Goal: Task Accomplishment & Management: Complete application form

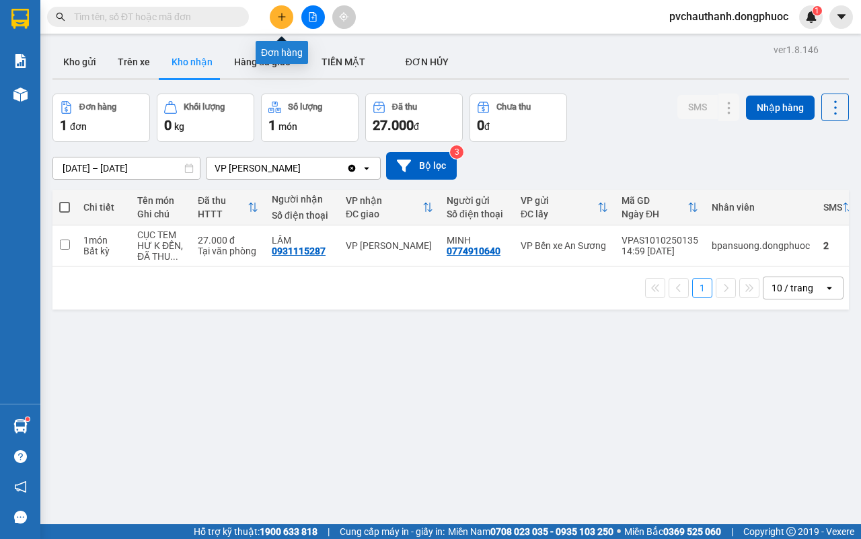
click at [280, 15] on icon "plus" at bounding box center [281, 16] width 9 height 9
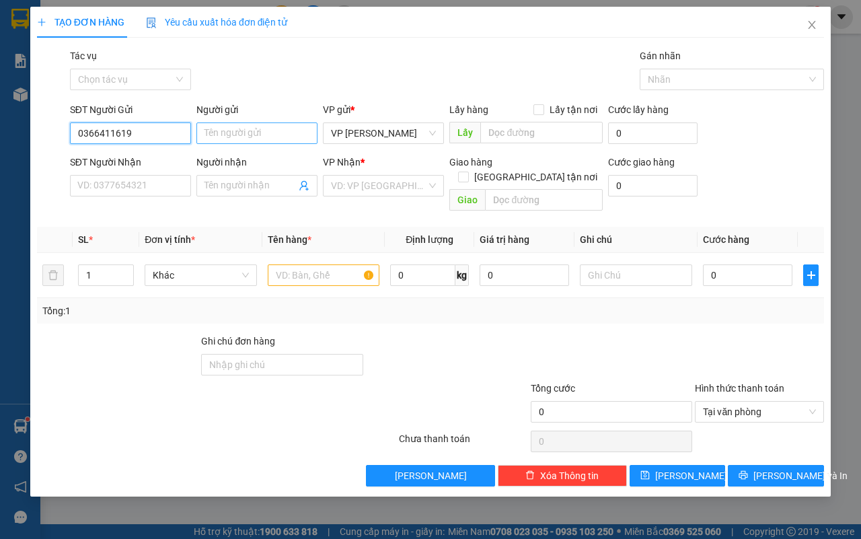
type input "0366411619"
click at [241, 129] on input "Người gửi" at bounding box center [256, 133] width 121 height 22
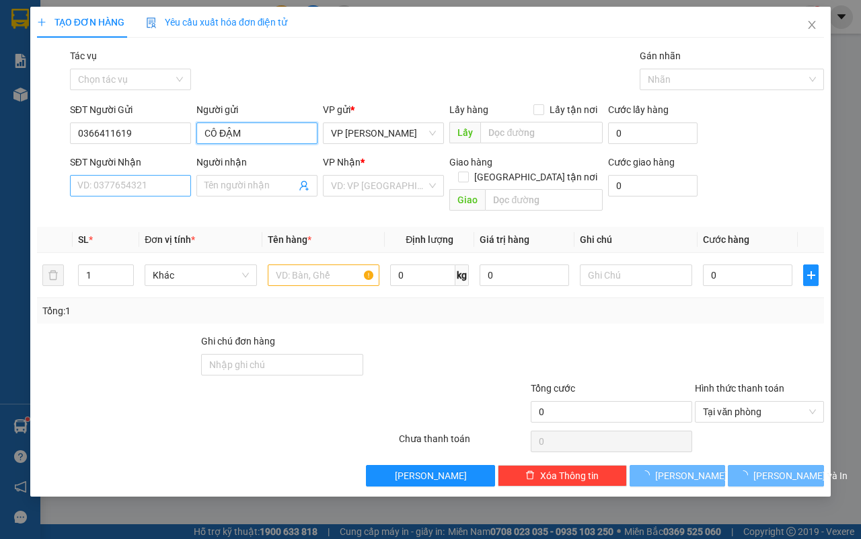
type input "CÔ ĐẬM"
click at [95, 187] on input "SĐT Người Nhận" at bounding box center [130, 186] width 121 height 22
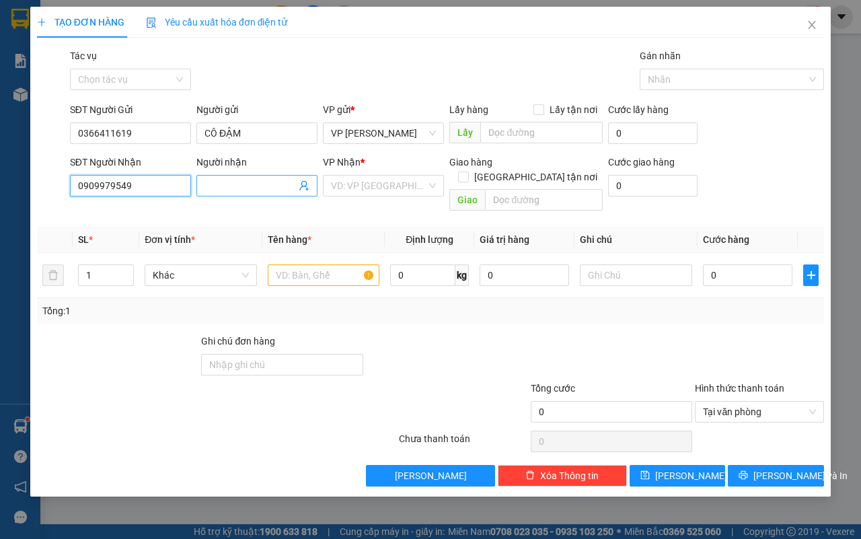
type input "0909979549"
click at [230, 180] on input "Người nhận" at bounding box center [249, 185] width 91 height 15
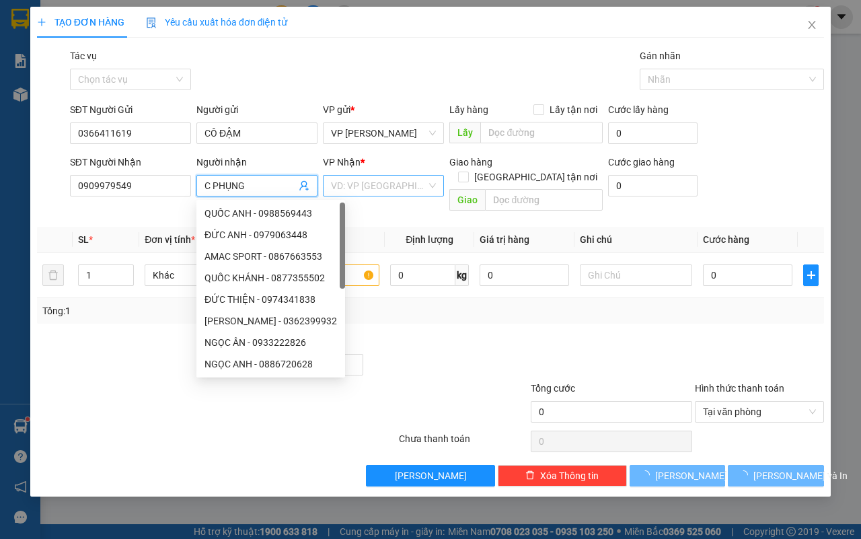
type input "C PHỤNG"
click at [402, 186] on input "search" at bounding box center [378, 186] width 95 height 20
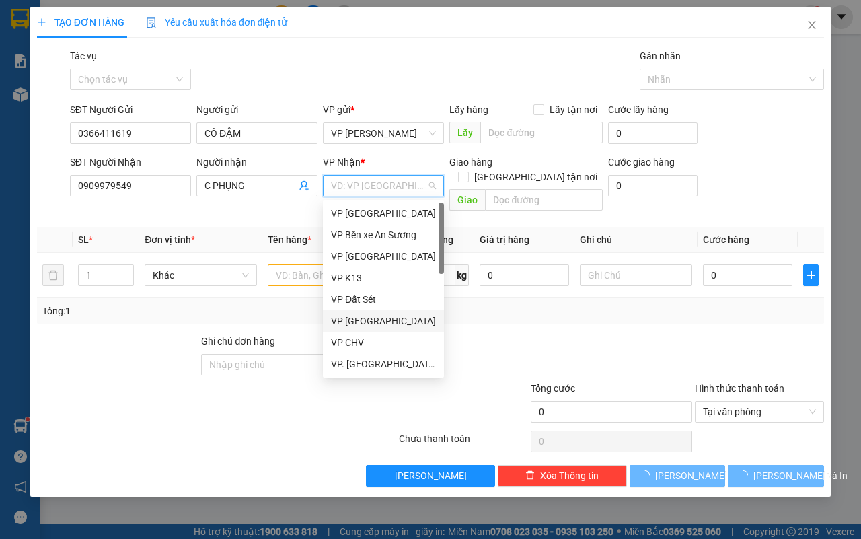
scroll to position [168, 0]
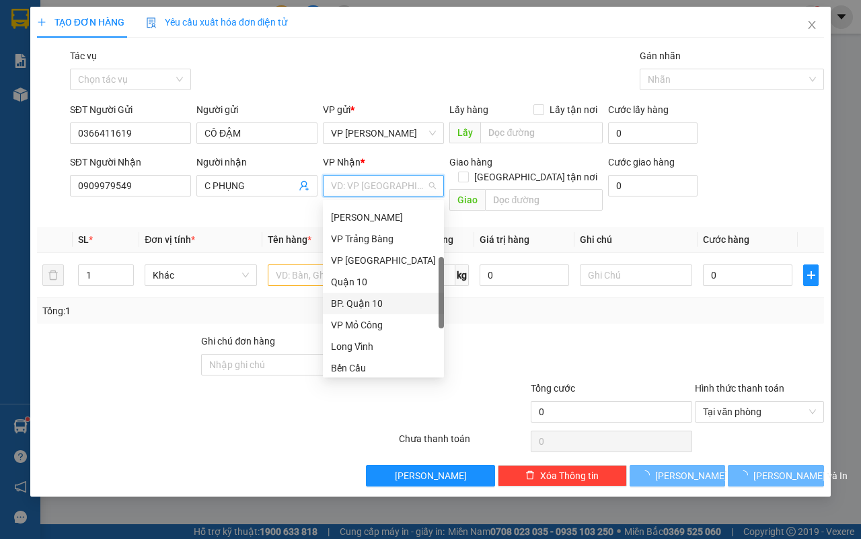
click at [371, 300] on div "BP. Quận 10" at bounding box center [383, 303] width 105 height 15
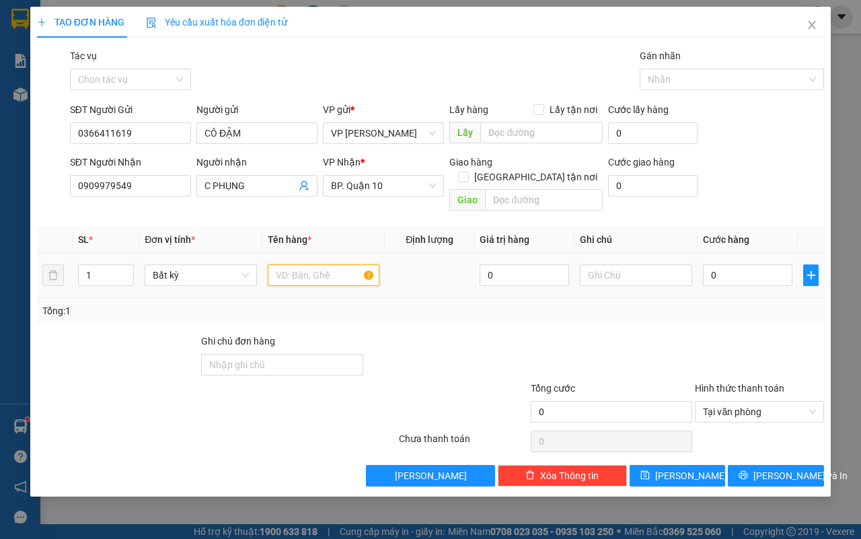
click at [319, 264] on input "text" at bounding box center [324, 275] width 112 height 22
type input "BAO GẠO"
click at [613, 264] on input "text" at bounding box center [636, 275] width 112 height 22
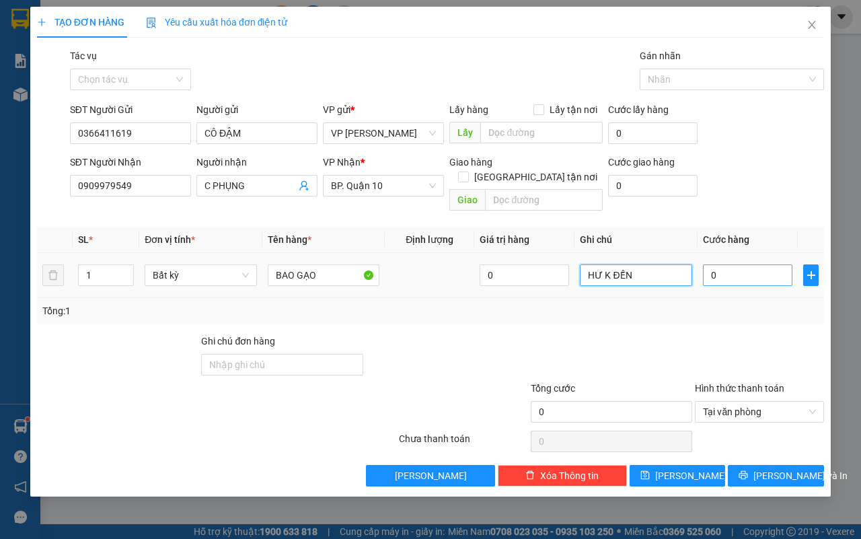
type input "HƯ K ĐỀN"
click at [742, 270] on input "0" at bounding box center [747, 275] width 89 height 22
type input "1"
type input "12"
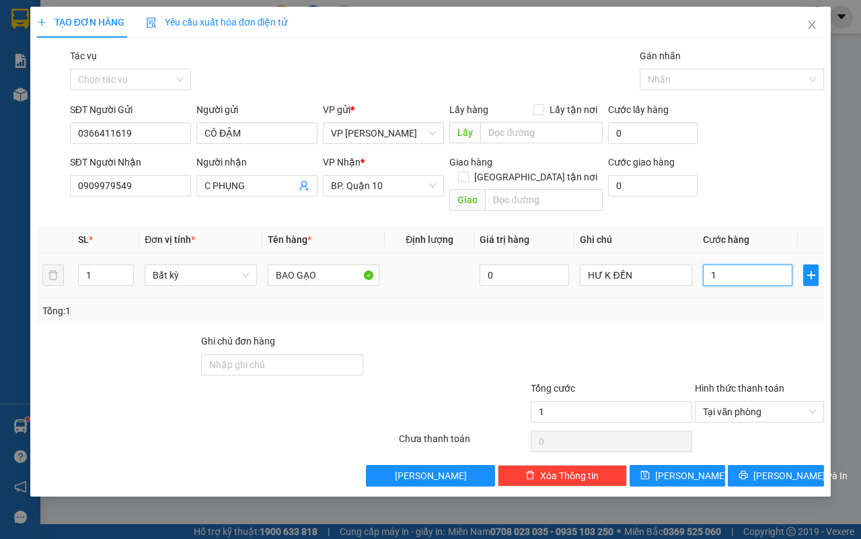
type input "12"
type input "120"
type input "120.000"
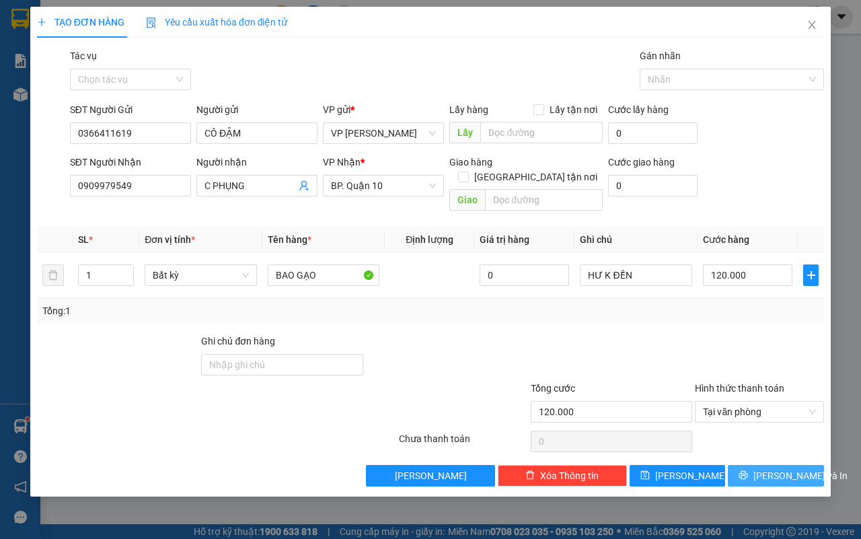
click at [789, 468] on span "[PERSON_NAME] và In" at bounding box center [800, 475] width 94 height 15
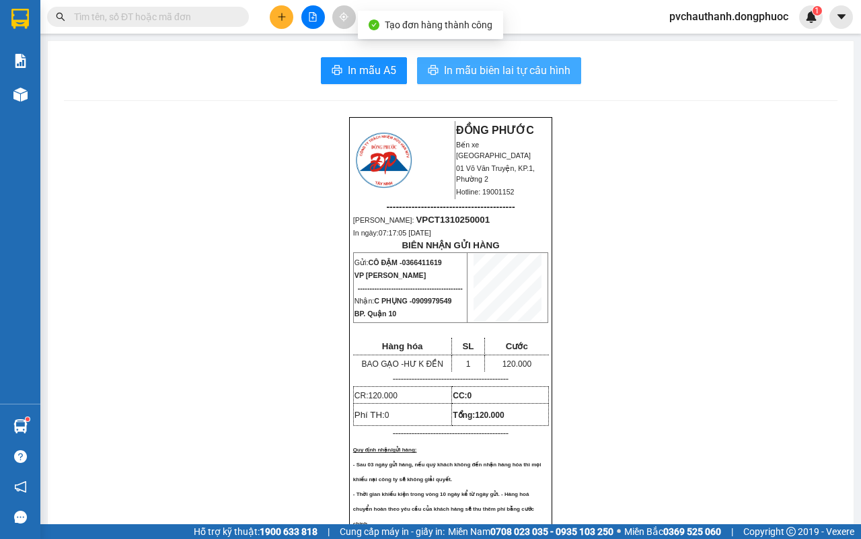
click at [503, 68] on span "In mẫu biên lai tự cấu hình" at bounding box center [507, 70] width 126 height 17
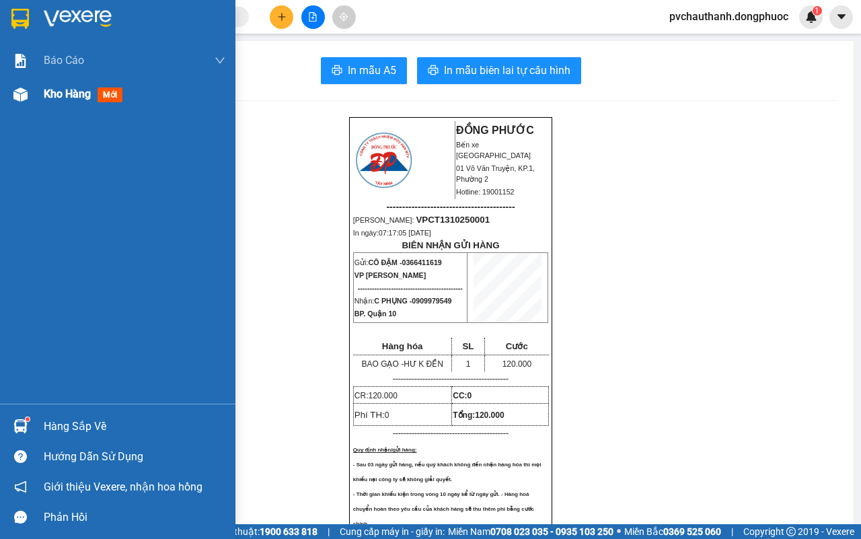
click at [77, 98] on span "Kho hàng" at bounding box center [67, 93] width 47 height 13
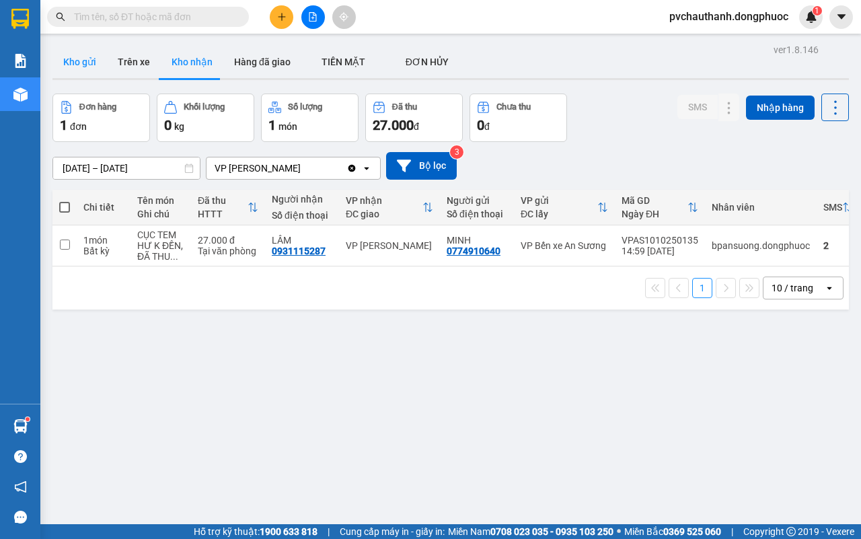
click at [79, 61] on button "Kho gửi" at bounding box center [79, 62] width 54 height 32
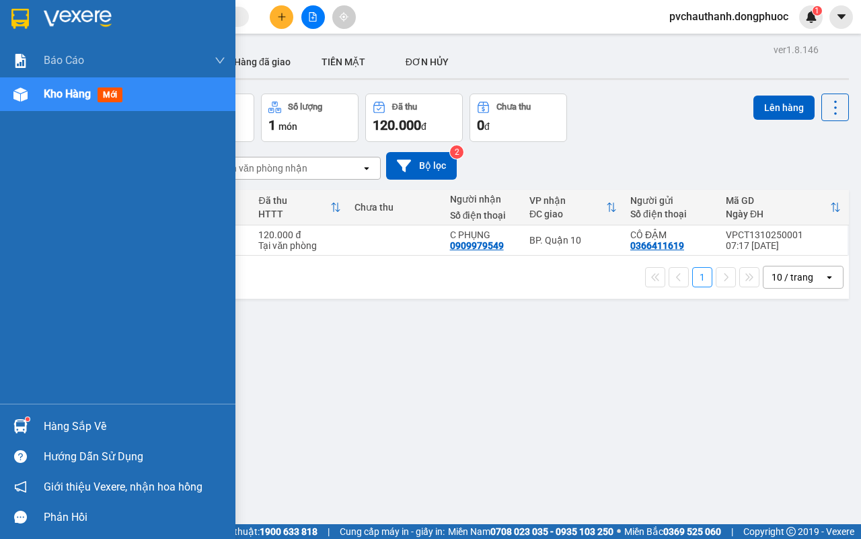
click at [69, 421] on div "Hàng sắp về" at bounding box center [135, 426] width 182 height 20
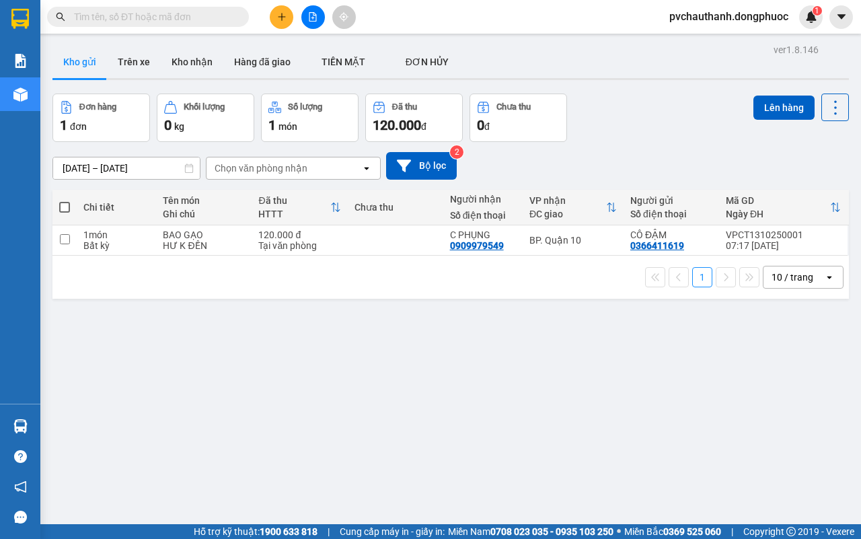
click at [305, 316] on section "Kết quả tìm kiếm ( 0 ) Bộ lọc No Data pvchauthanh.dongphuoc 1 Báo cáo Mẫu 1: Bá…" at bounding box center [430, 269] width 861 height 539
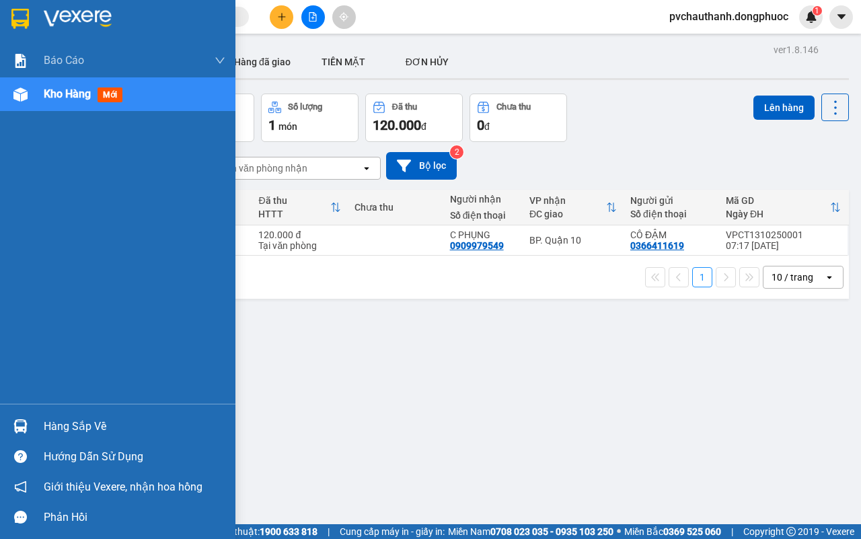
click at [79, 422] on div "Hàng sắp về" at bounding box center [135, 426] width 182 height 20
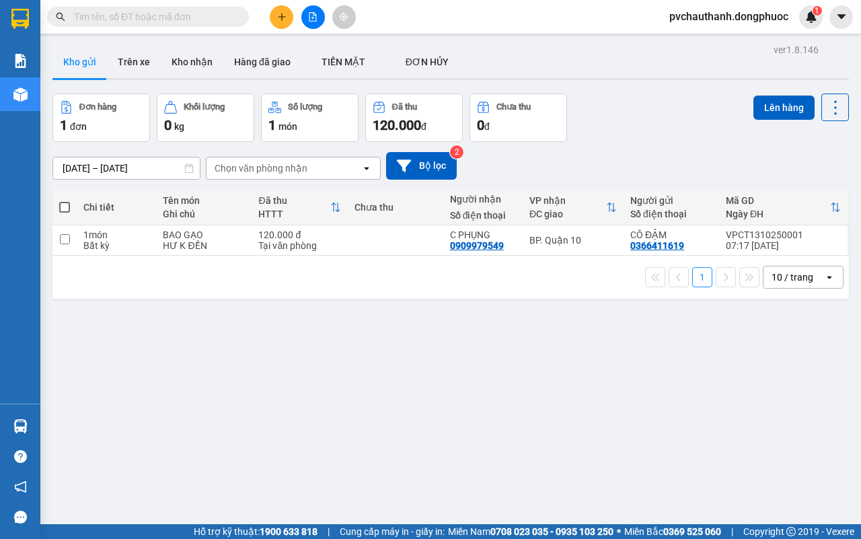
drag, startPoint x: 740, startPoint y: 456, endPoint x: 597, endPoint y: 360, distance: 172.5
click at [740, 456] on section "Kết quả tìm kiếm ( 0 ) Bộ lọc No Data pvchauthanh.dongphuoc 1 Báo cáo Mẫu 1: Bá…" at bounding box center [430, 269] width 861 height 539
